Goal: Task Accomplishment & Management: Complete application form

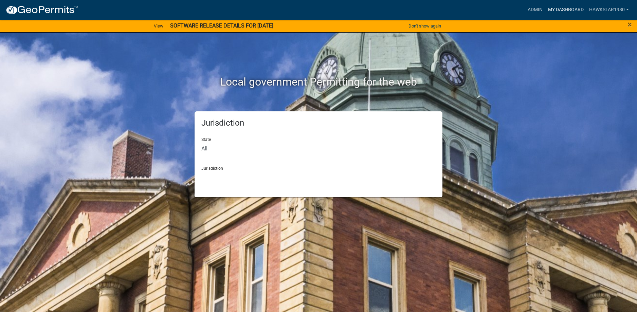
click at [565, 9] on link "My Dashboard" at bounding box center [565, 9] width 41 height 13
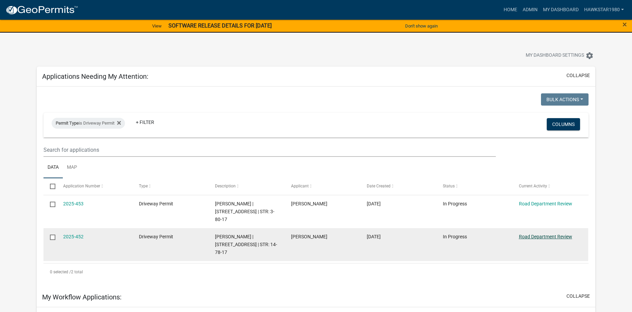
click at [547, 234] on link "Road Department Review" at bounding box center [545, 236] width 53 height 5
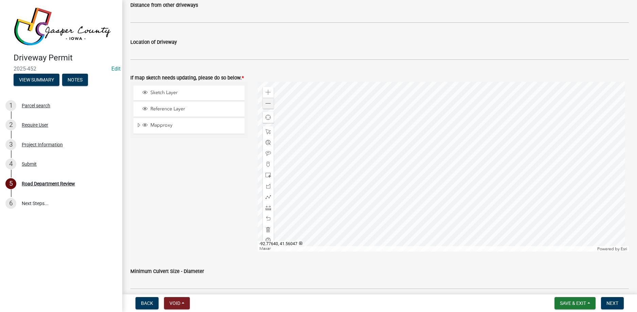
scroll to position [272, 0]
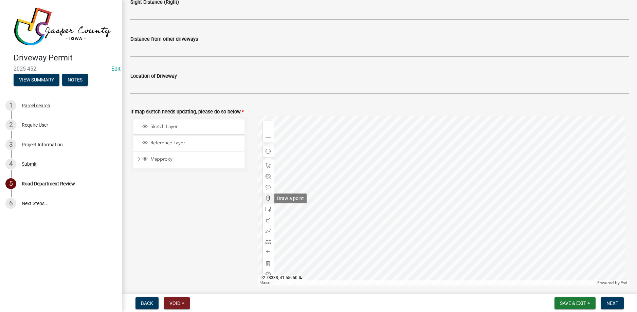
click at [266, 200] on span at bounding box center [267, 198] width 5 height 5
click at [532, 163] on div at bounding box center [443, 201] width 371 height 170
click at [392, 156] on div at bounding box center [443, 201] width 371 height 170
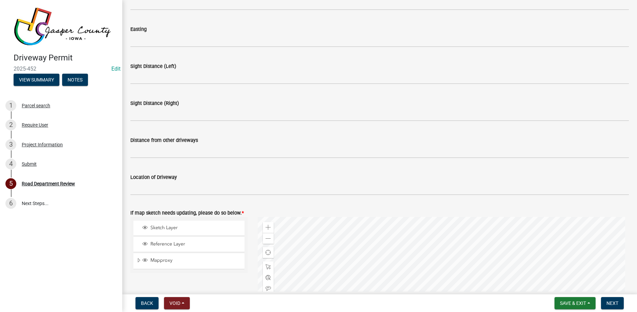
scroll to position [102, 0]
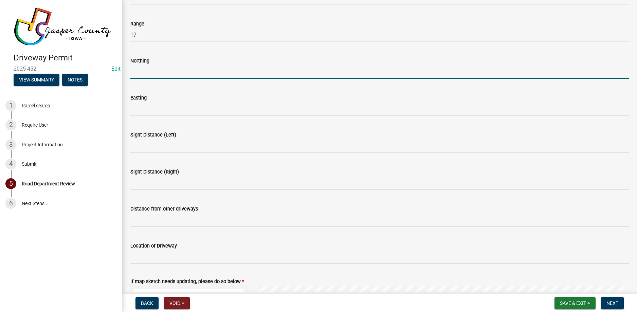
click at [348, 72] on input "Northing" at bounding box center [379, 72] width 498 height 14
type input "41.56045"
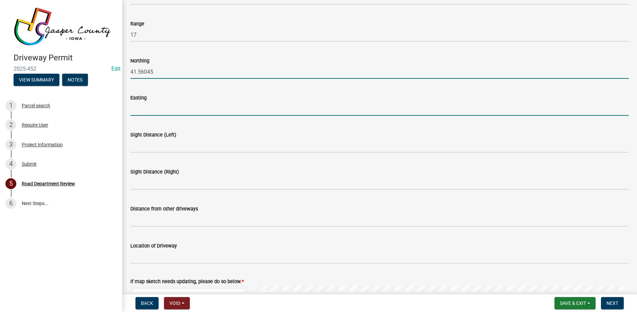
click at [261, 105] on input "Easting" at bounding box center [379, 109] width 498 height 14
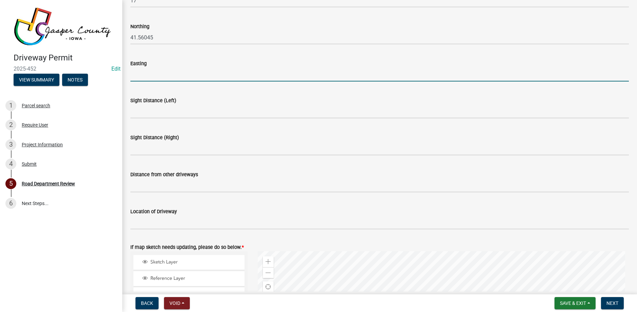
scroll to position [136, 0]
type input "-92.77640"
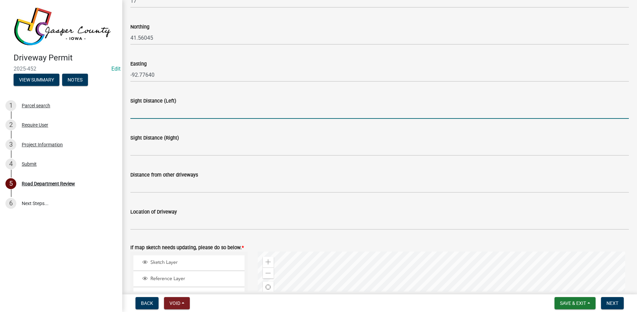
click at [210, 108] on input "Sight Distance (Left)" at bounding box center [379, 112] width 498 height 14
type input "500+"
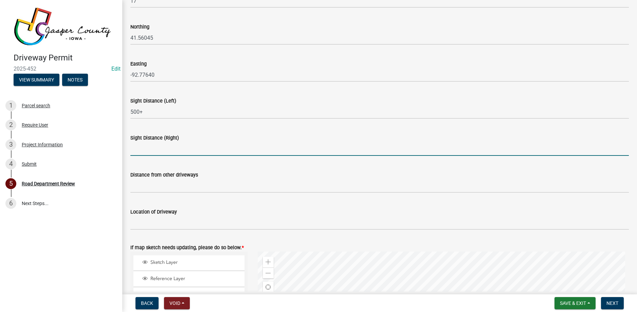
click at [145, 150] on input "Sight Distance (Right)" at bounding box center [379, 149] width 498 height 14
type input "500+"
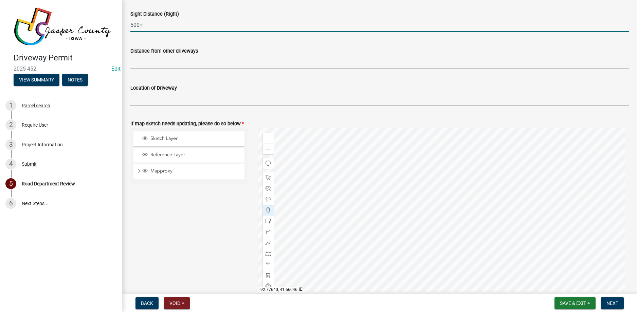
scroll to position [272, 0]
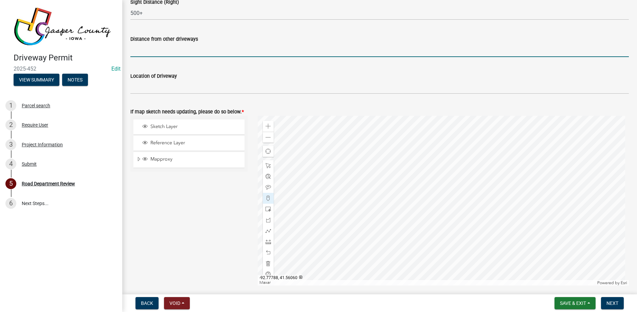
click at [164, 52] on input "Distance from other driveways" at bounding box center [379, 50] width 498 height 14
type input "460' North of entrance at 10033 HWY T-38 S"
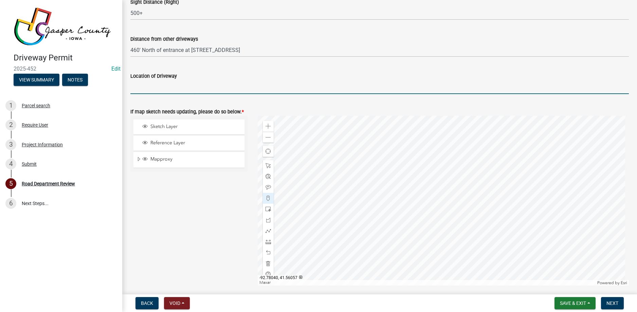
click at [199, 89] on input "Location of Driveway" at bounding box center [379, 87] width 498 height 14
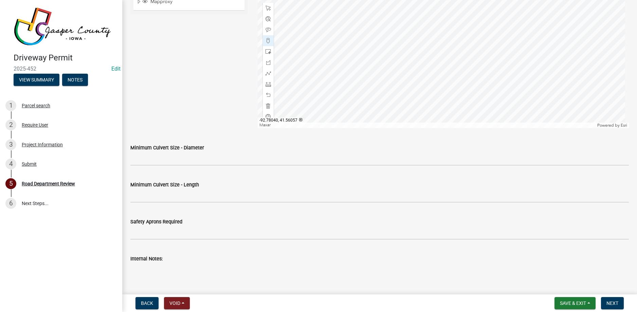
scroll to position [441, 0]
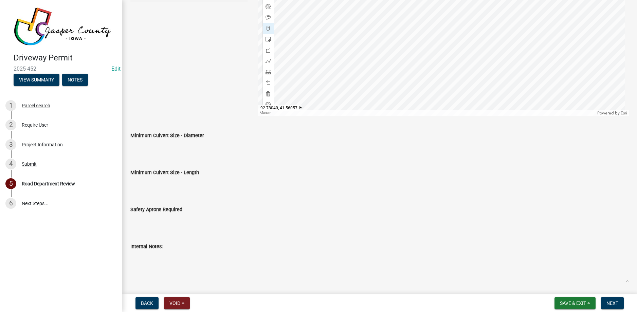
type input "1680' North of S 102nd Ave E on HWY T-38 S"
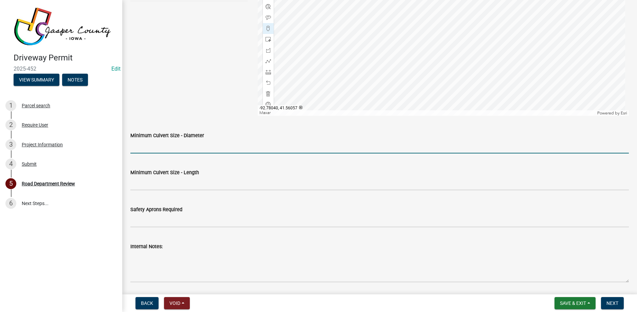
click at [154, 149] on input "Minimum Culvert Size - Diameter" at bounding box center [379, 147] width 498 height 14
type input "15"
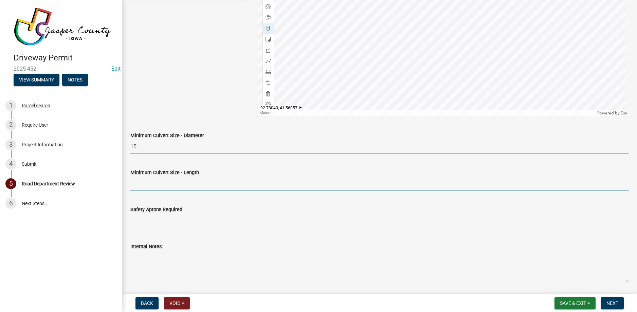
click at [282, 186] on input "Minimum Culvert Size - Length" at bounding box center [379, 184] width 498 height 14
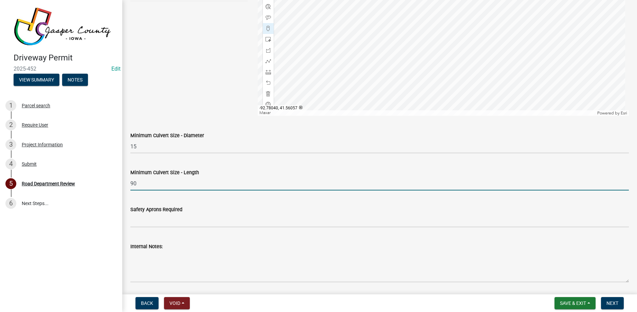
type input "90"
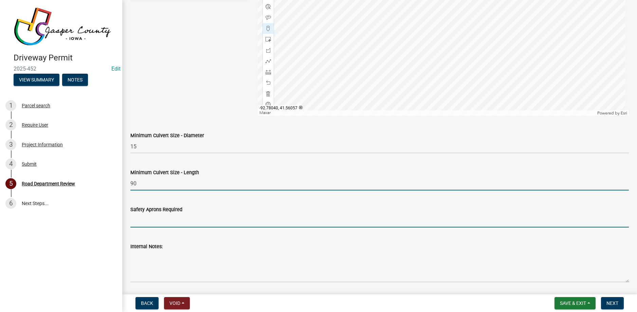
click at [165, 223] on input "Safety Aprons Required" at bounding box center [379, 221] width 498 height 14
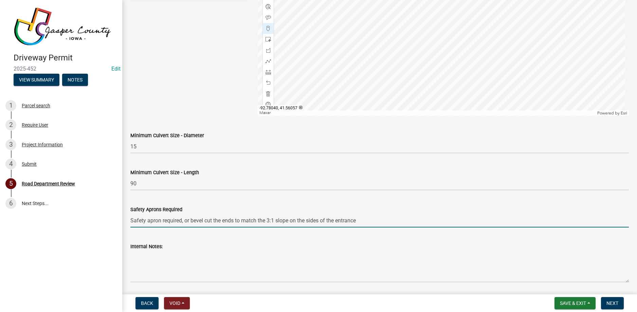
click at [270, 220] on input "Safety apron required, or bevel cut the ends to match the 3:1 slope on the side…" at bounding box center [379, 221] width 498 height 14
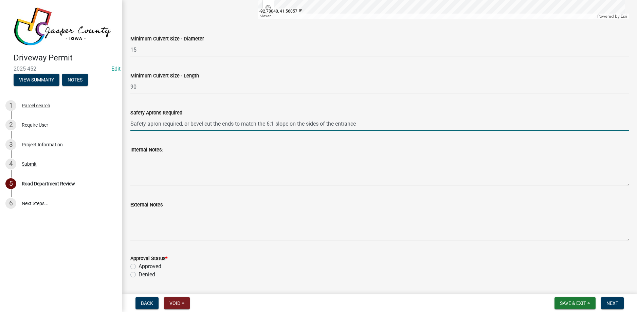
scroll to position [577, 0]
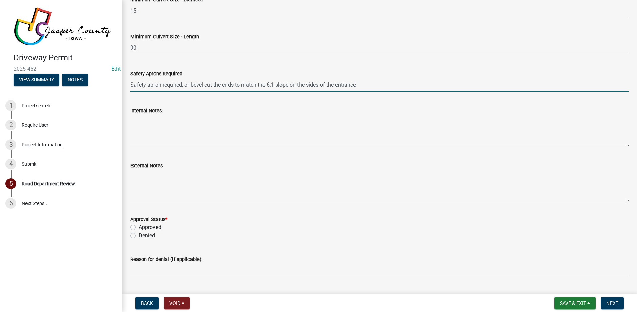
type input "Safety apron required, or bevel cut the ends to match the 6:1 slope on the side…"
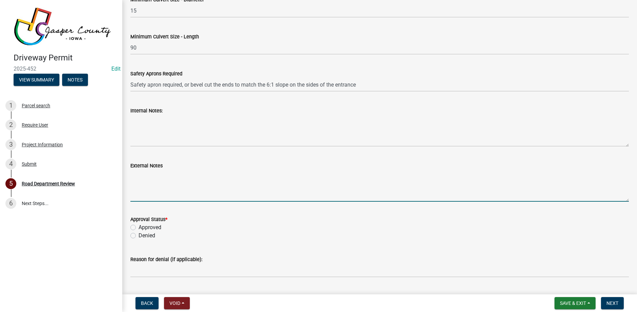
click at [136, 174] on textarea "External Notes" at bounding box center [379, 186] width 498 height 32
type textarea "Minimum entrance top is 18' with a maximum of 40'. Entrance shall slope away fr…"
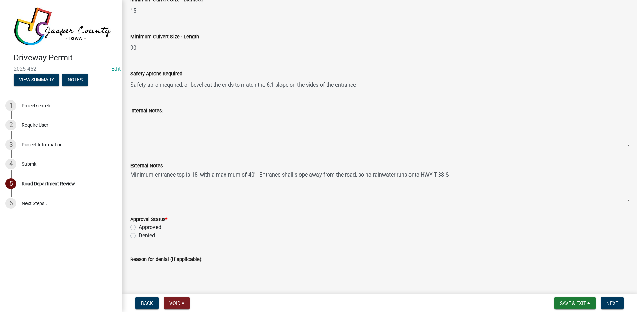
click at [139, 228] on label "Approved" at bounding box center [150, 227] width 23 height 8
click at [139, 228] on input "Approved" at bounding box center [141, 225] width 4 height 4
radio input "true"
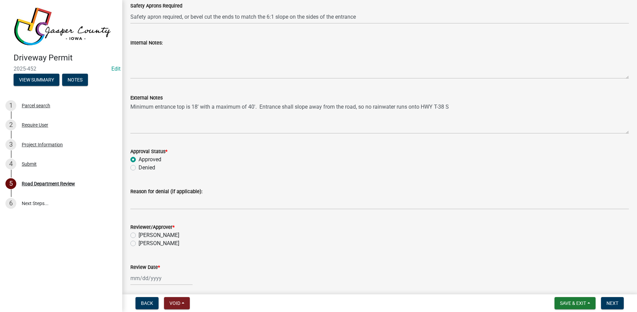
scroll to position [708, 0]
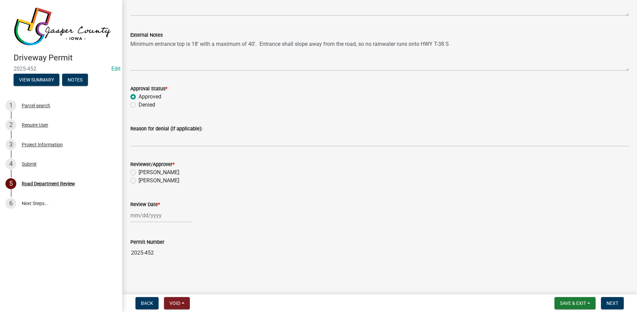
drag, startPoint x: 132, startPoint y: 181, endPoint x: 130, endPoint y: 185, distance: 4.9
click at [139, 181] on label "[PERSON_NAME]" at bounding box center [159, 181] width 41 height 8
click at [139, 181] on input "[PERSON_NAME]" at bounding box center [141, 179] width 4 height 4
radio input "true"
click at [149, 217] on div at bounding box center [161, 215] width 62 height 14
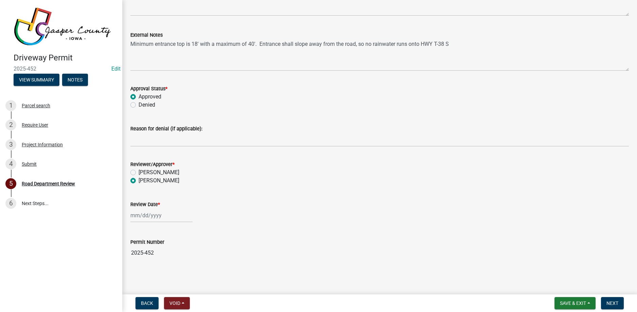
select select "9"
select select "2025"
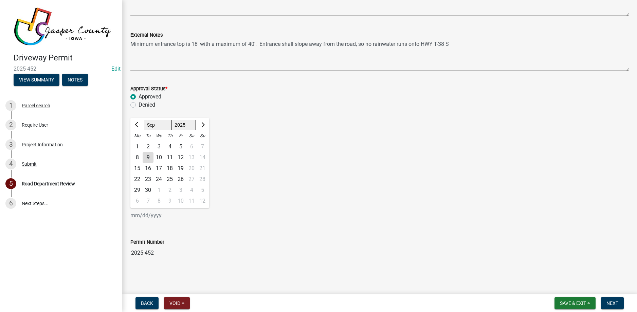
click at [147, 157] on div "9" at bounding box center [148, 157] width 11 height 11
type input "[DATE]"
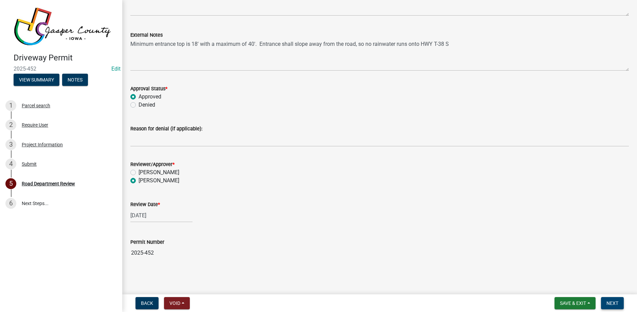
click at [612, 300] on span "Next" at bounding box center [612, 302] width 12 height 5
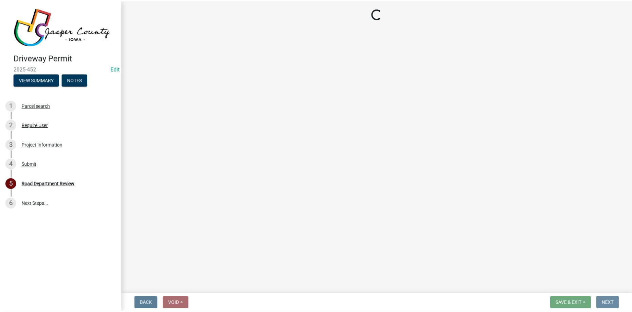
scroll to position [0, 0]
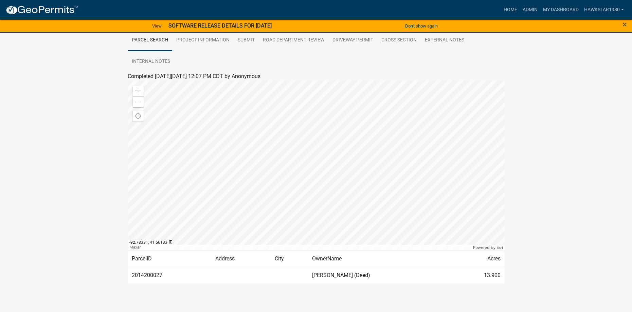
scroll to position [136, 0]
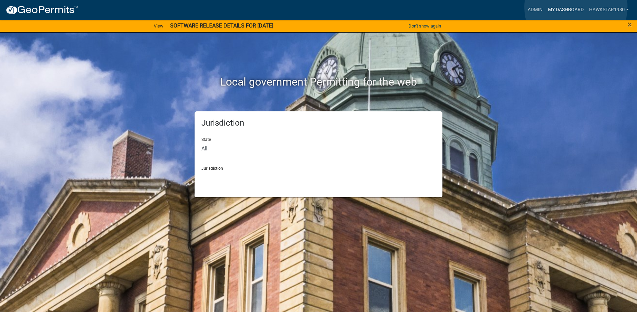
click at [576, 7] on link "My Dashboard" at bounding box center [565, 9] width 41 height 13
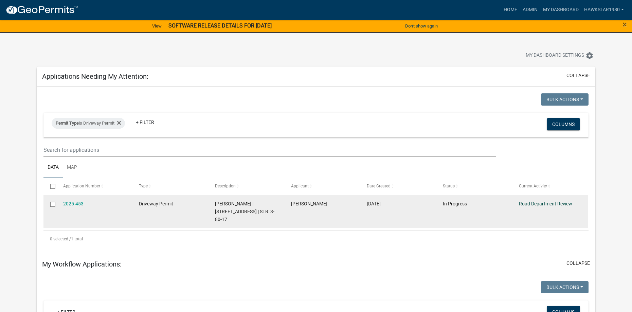
click at [535, 204] on link "Road Department Review" at bounding box center [545, 203] width 53 height 5
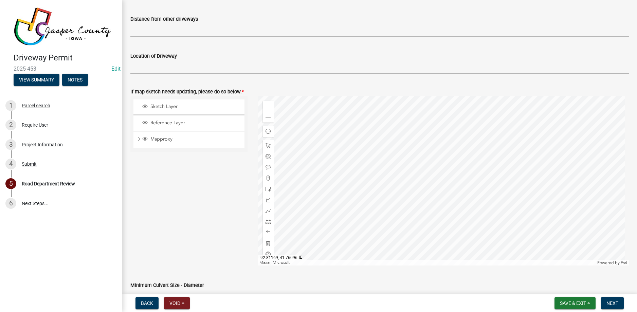
scroll to position [306, 0]
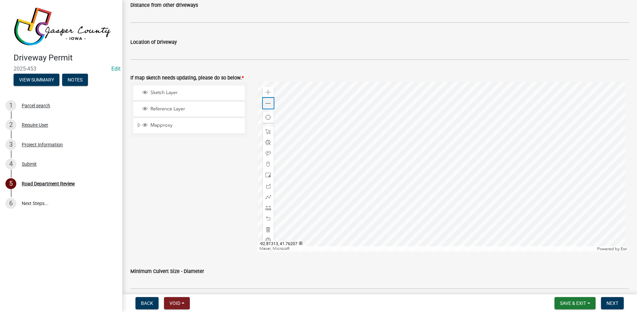
click at [265, 101] on span at bounding box center [267, 103] width 5 height 5
click at [266, 103] on span at bounding box center [267, 103] width 5 height 5
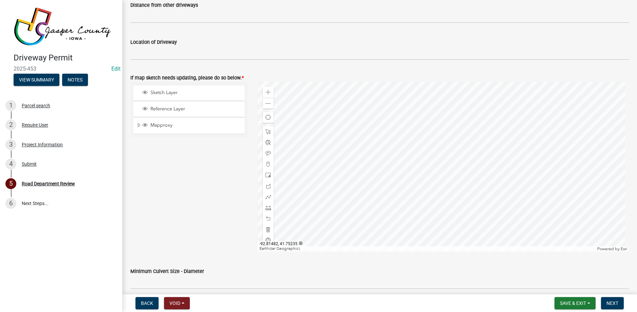
click at [396, 176] on div at bounding box center [443, 167] width 371 height 170
click at [265, 103] on span at bounding box center [267, 103] width 5 height 5
click at [265, 92] on span at bounding box center [267, 92] width 5 height 5
click at [373, 200] on div at bounding box center [443, 167] width 371 height 170
click at [265, 93] on span at bounding box center [267, 92] width 5 height 5
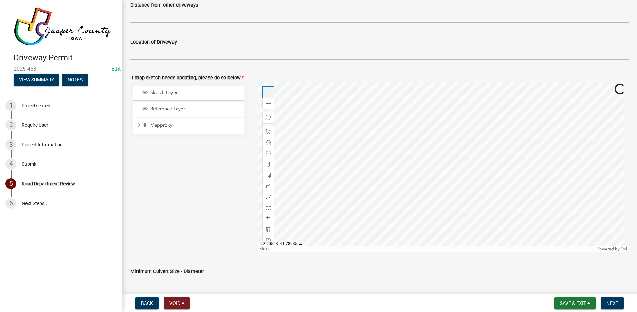
click at [265, 93] on span at bounding box center [267, 92] width 5 height 5
click at [377, 165] on div at bounding box center [443, 167] width 371 height 170
click at [267, 93] on span at bounding box center [267, 92] width 5 height 5
click at [351, 150] on div at bounding box center [443, 167] width 371 height 170
click at [265, 91] on span at bounding box center [267, 92] width 5 height 5
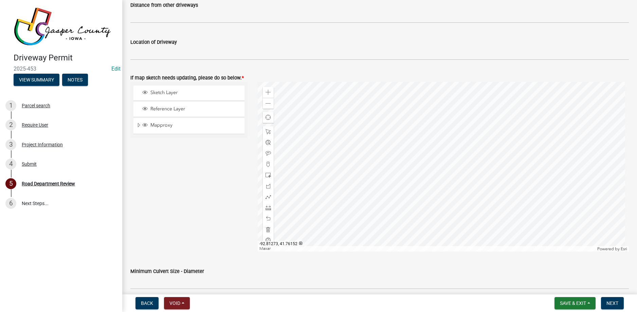
click at [348, 173] on div at bounding box center [443, 167] width 371 height 170
